Goal: Information Seeking & Learning: Learn about a topic

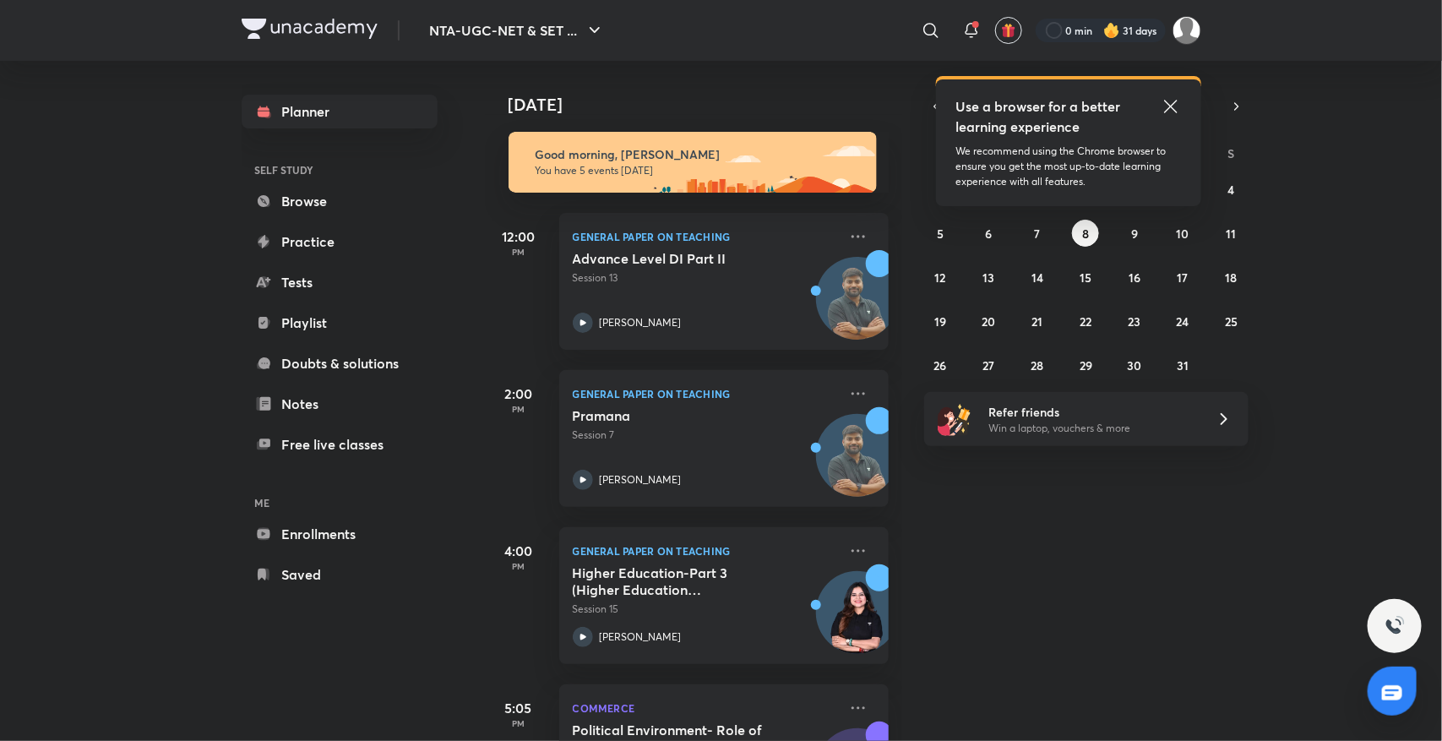
click at [1163, 102] on icon at bounding box center [1171, 106] width 20 height 20
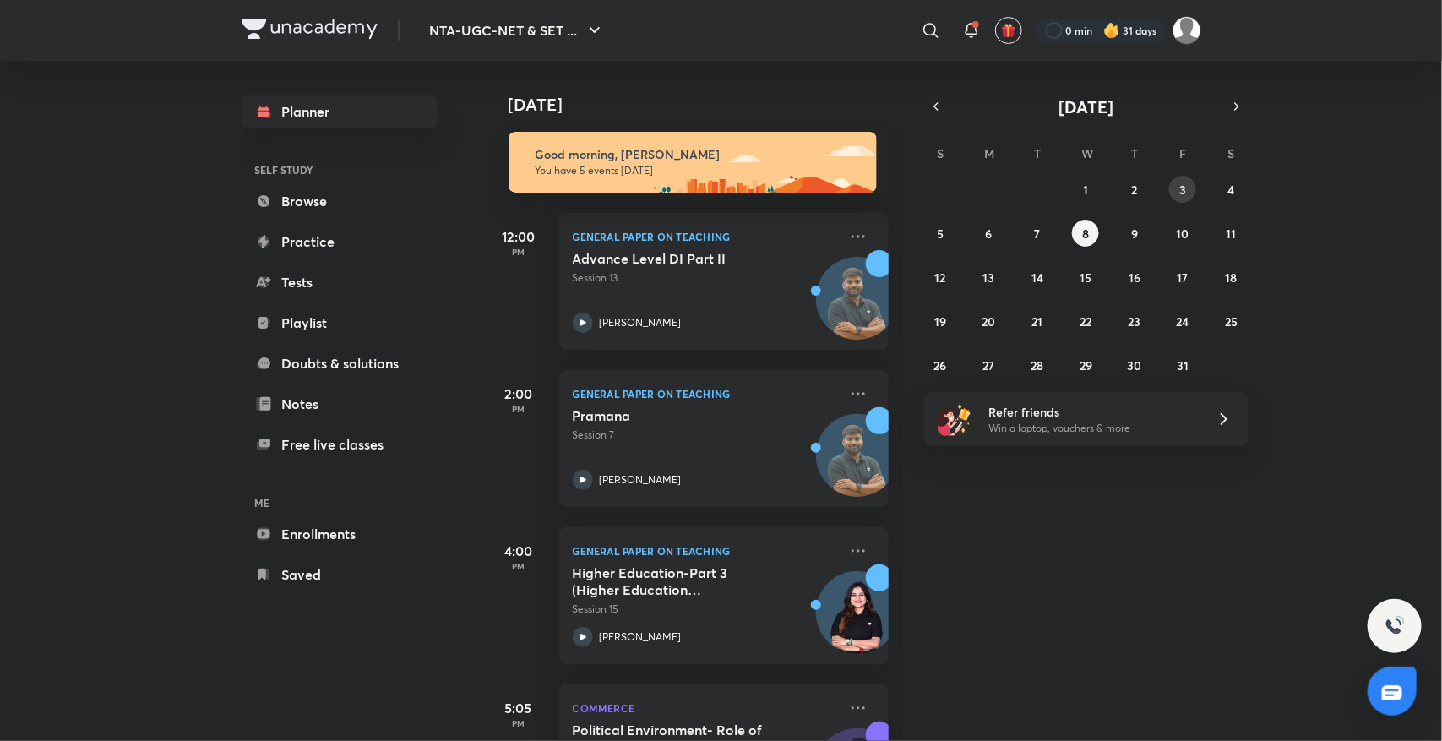
click at [1178, 177] on button "3" at bounding box center [1182, 189] width 27 height 27
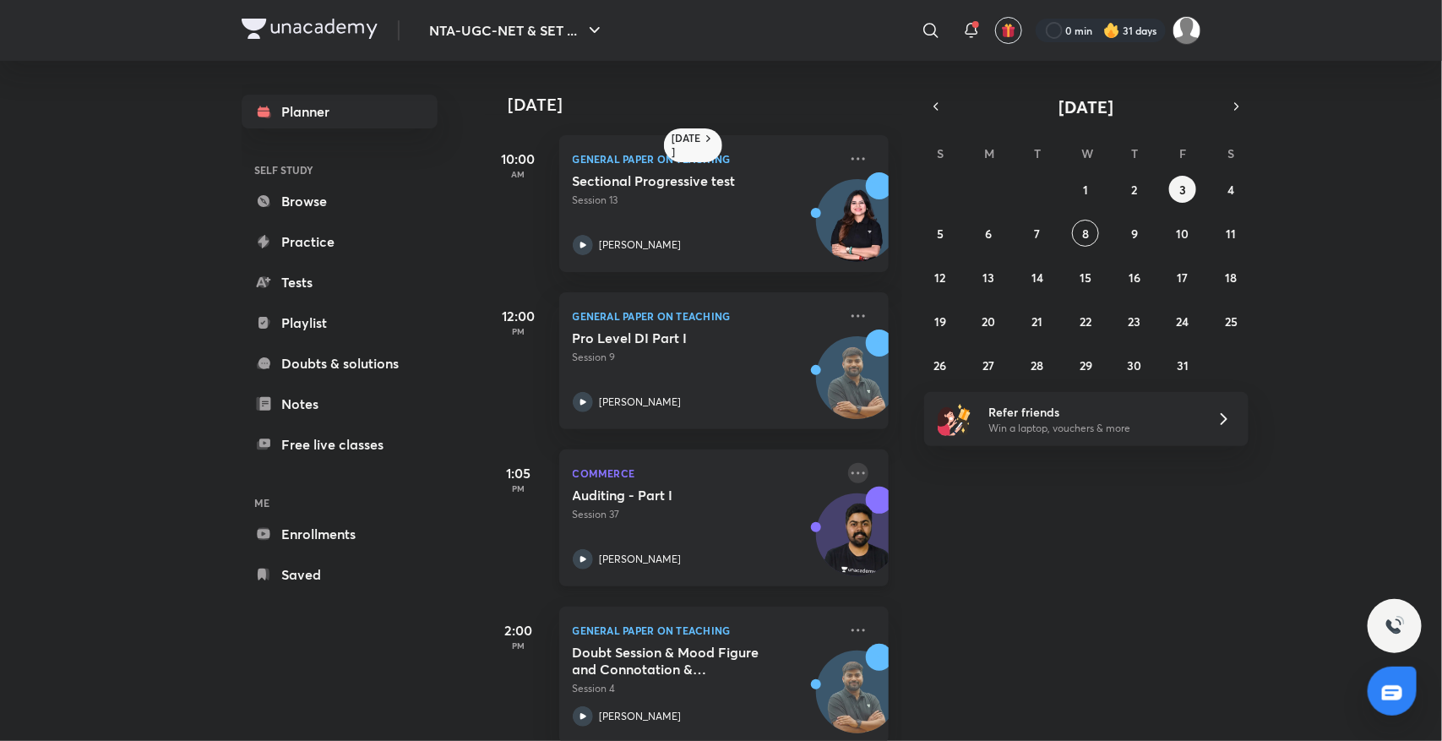
click at [848, 474] on icon at bounding box center [858, 473] width 20 height 20
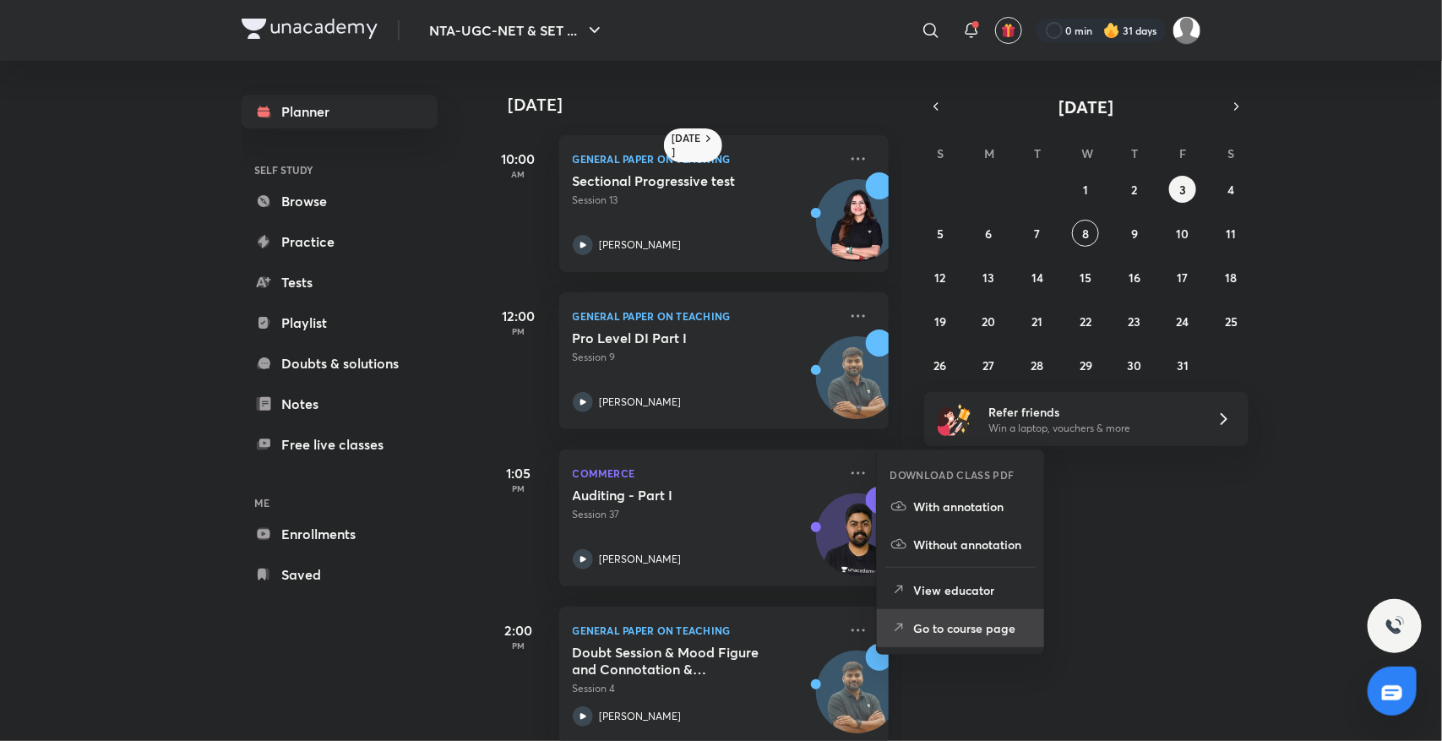
click at [939, 629] on p "Go to course page" at bounding box center [972, 628] width 117 height 18
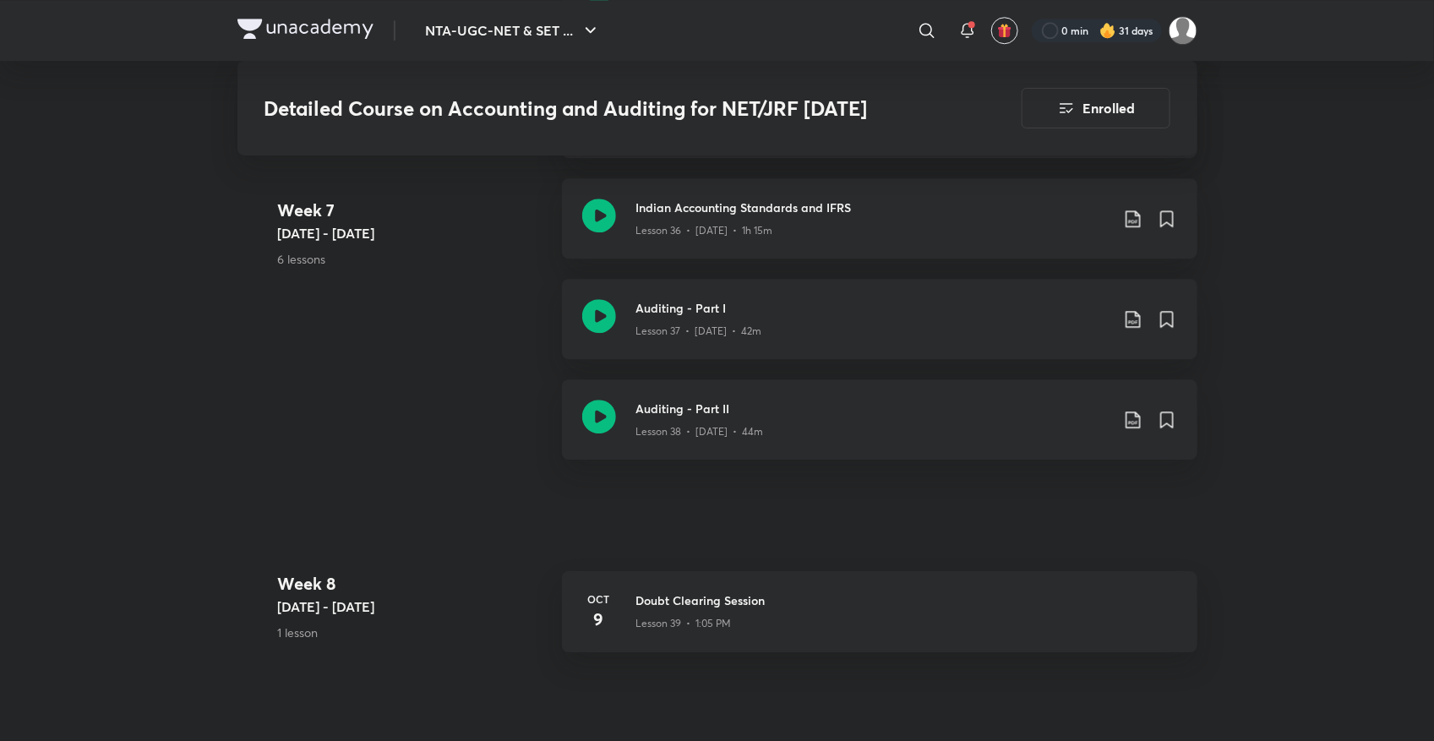
scroll to position [5009, 0]
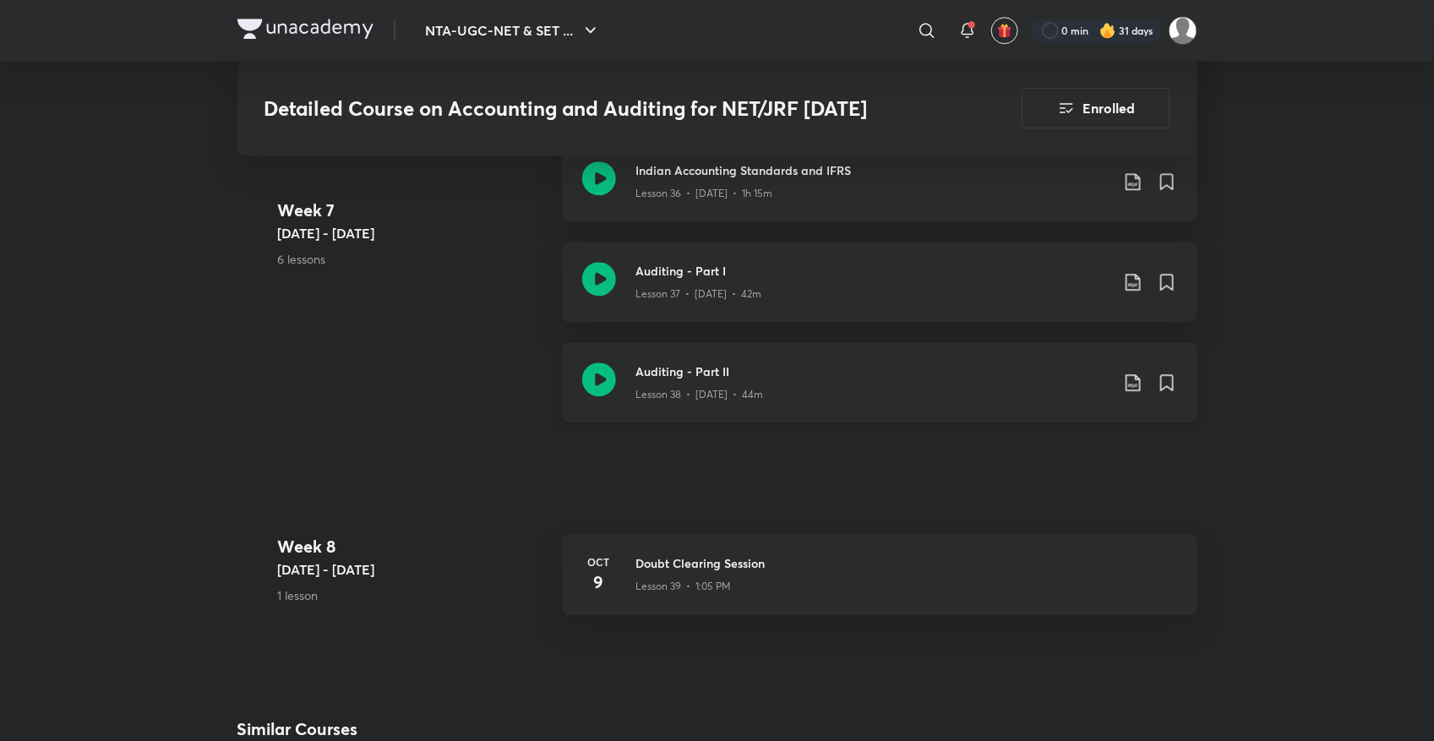
click at [728, 367] on h3 "Auditing - Part II" at bounding box center [872, 371] width 473 height 18
click at [601, 370] on icon at bounding box center [599, 379] width 34 height 34
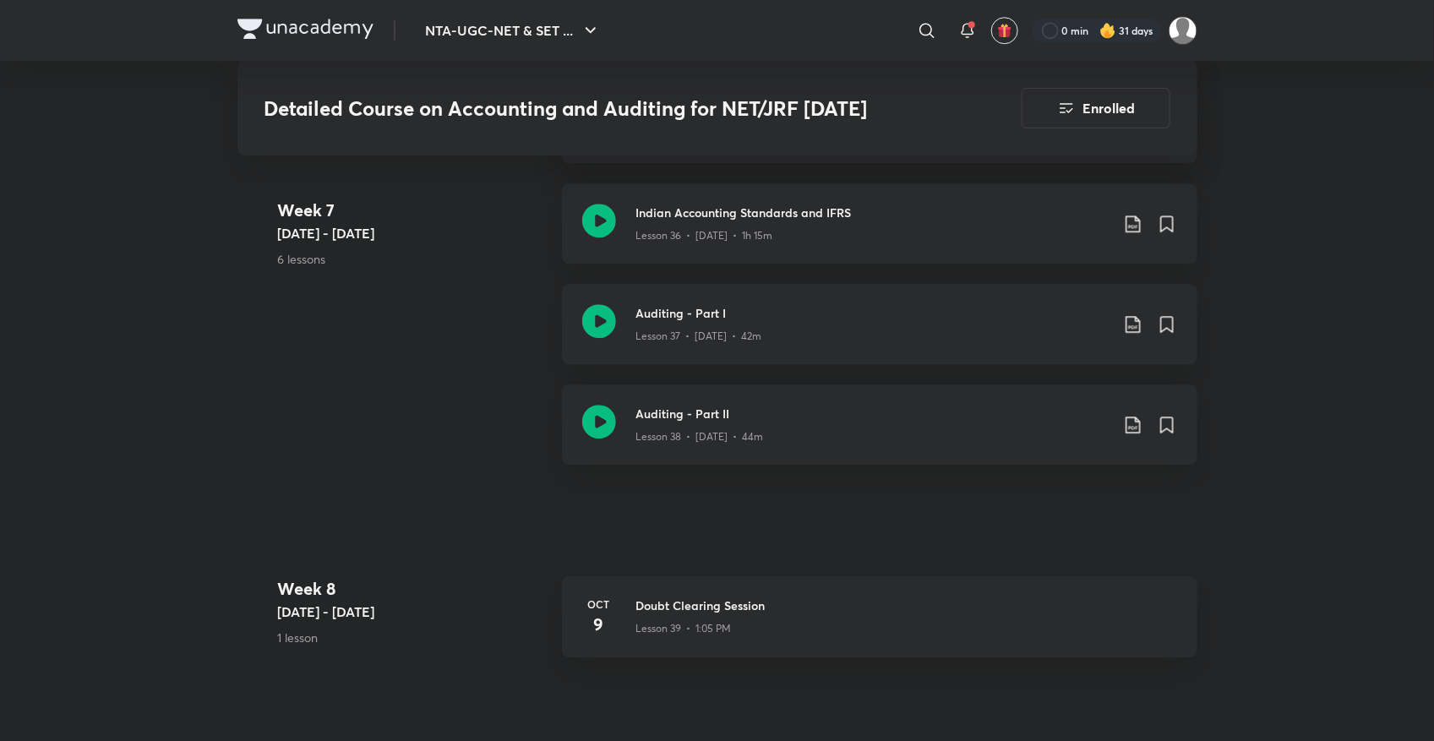
scroll to position [4925, 0]
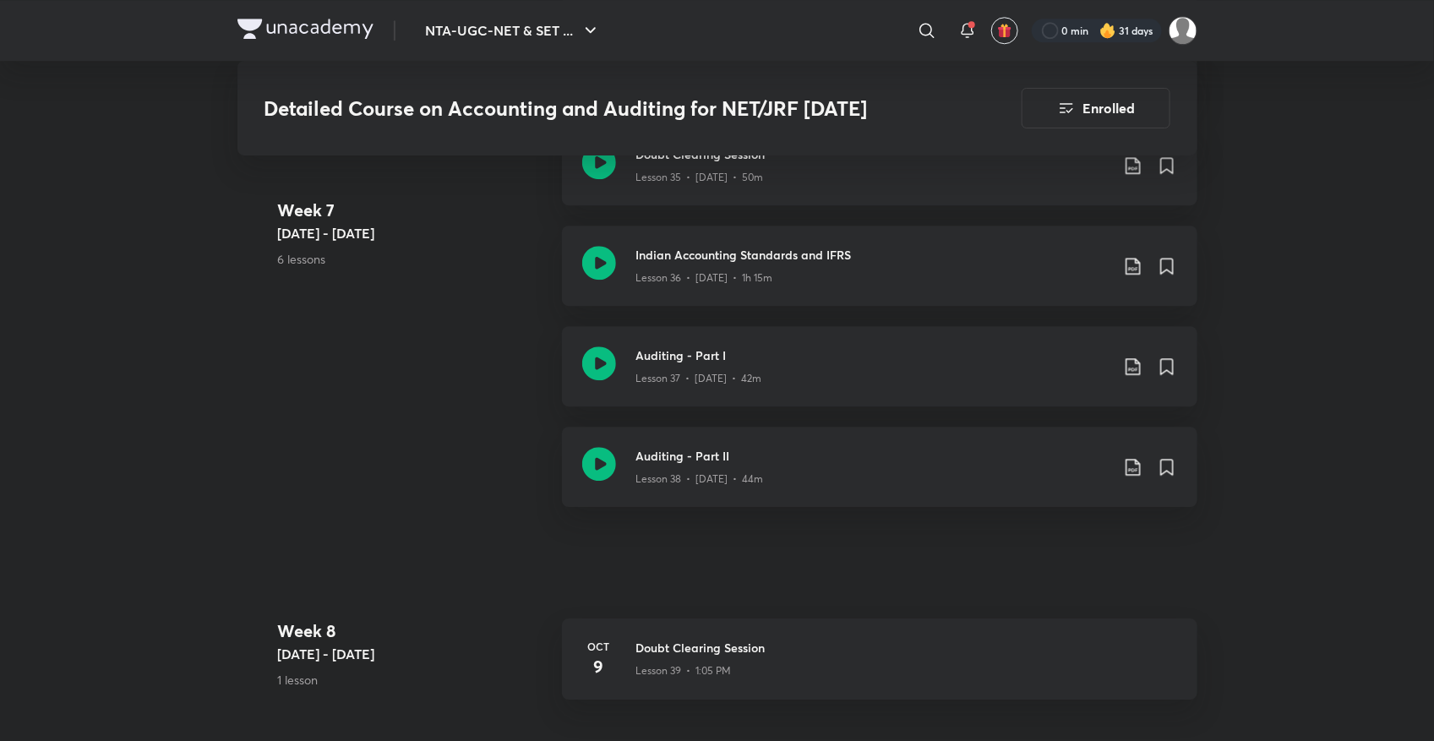
click at [596, 447] on icon at bounding box center [599, 464] width 34 height 34
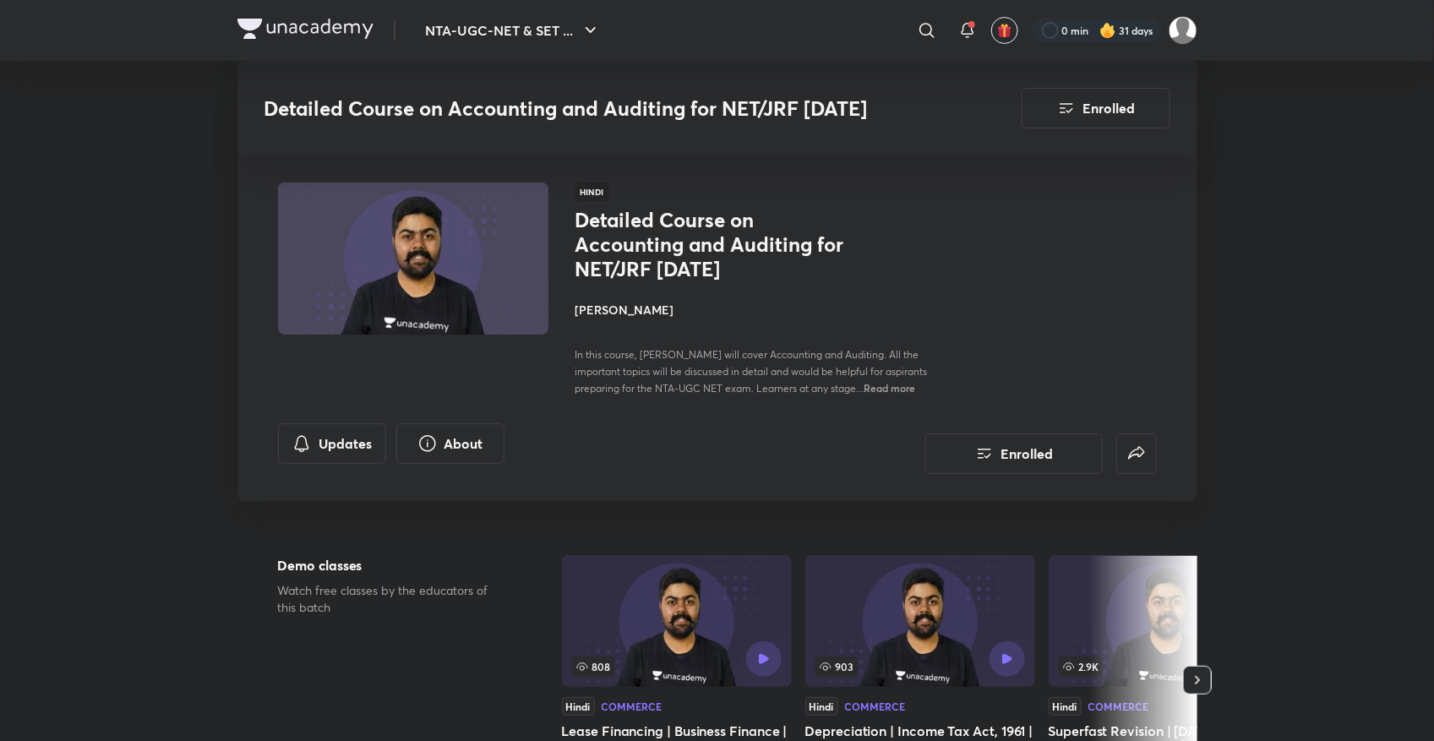
scroll to position [5009, 0]
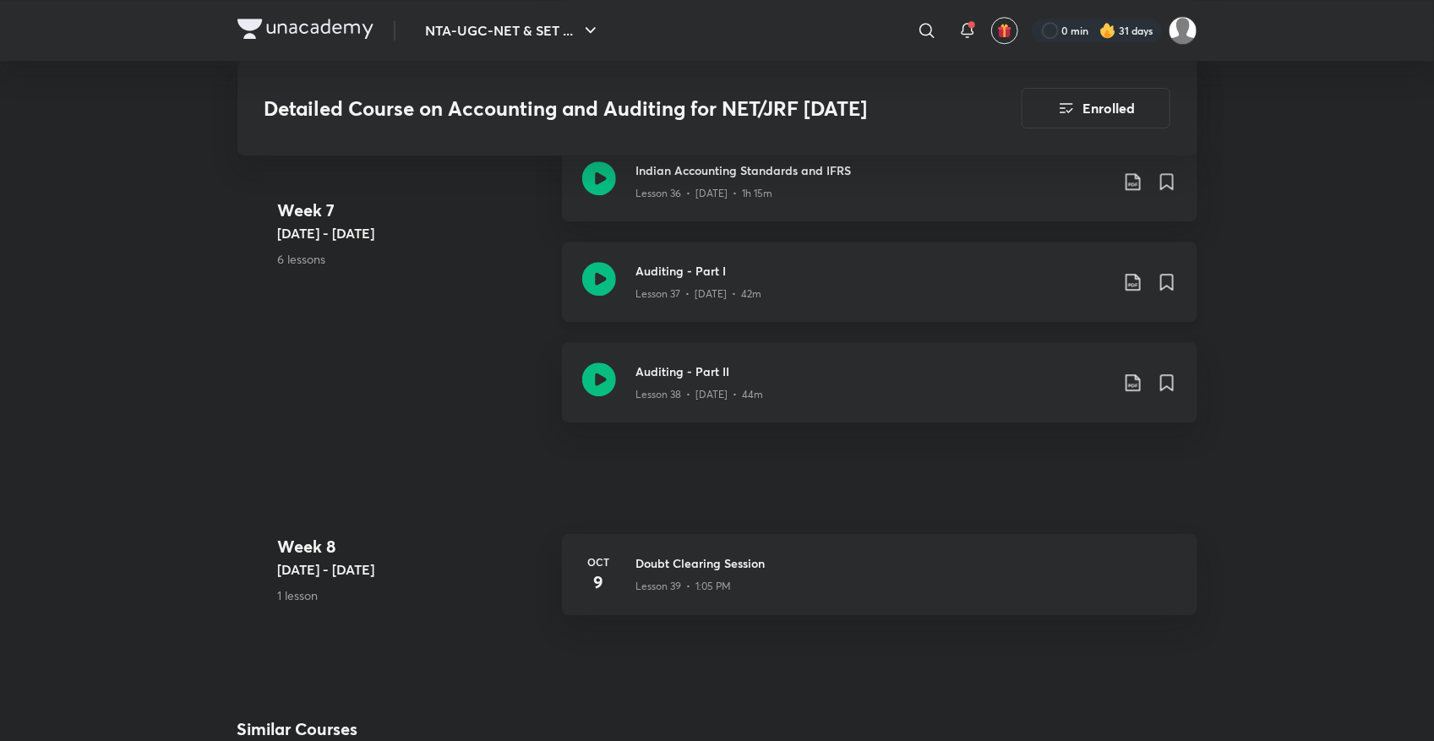
click at [594, 270] on icon at bounding box center [599, 279] width 34 height 34
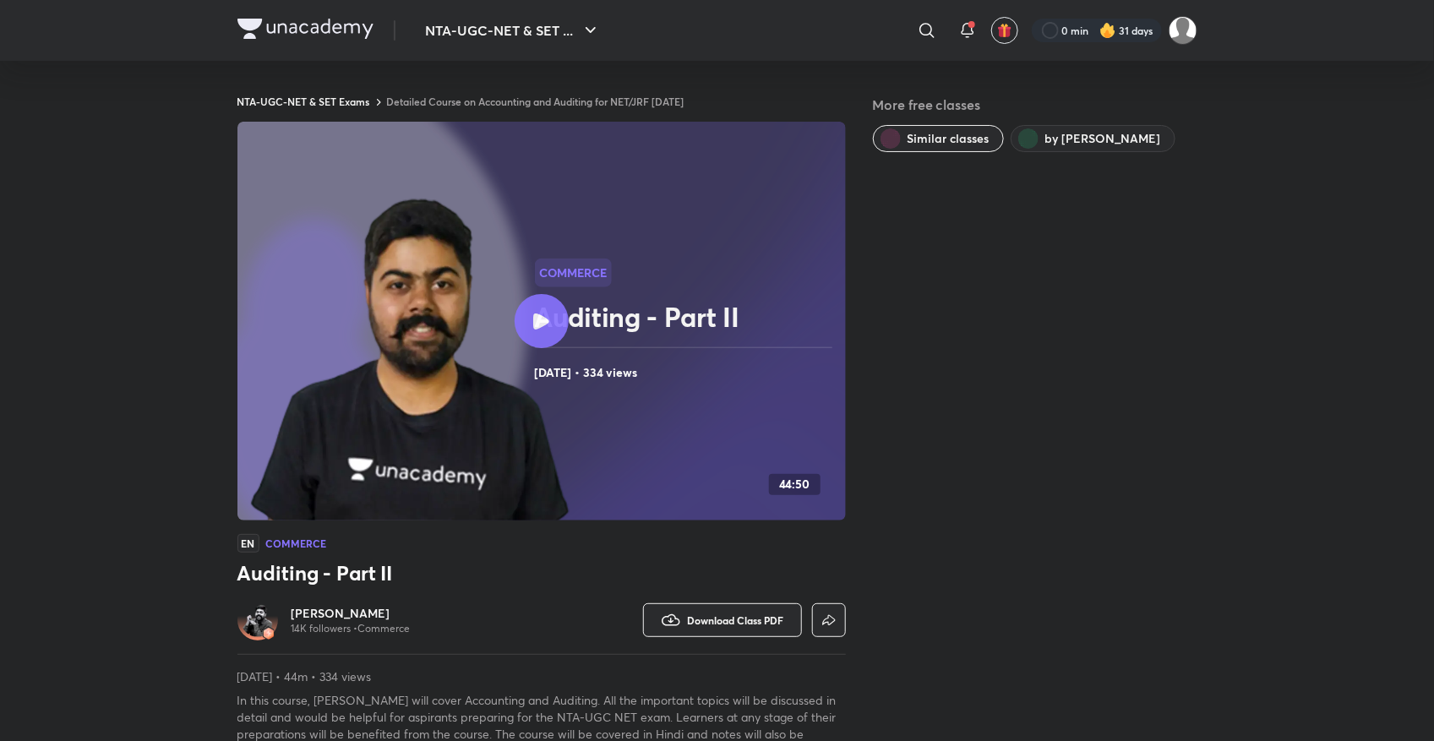
click at [563, 99] on link "Detailed Course on Accounting and Auditing for NET/JRF [DATE]" at bounding box center [535, 102] width 297 height 14
